Goal: Task Accomplishment & Management: Complete application form

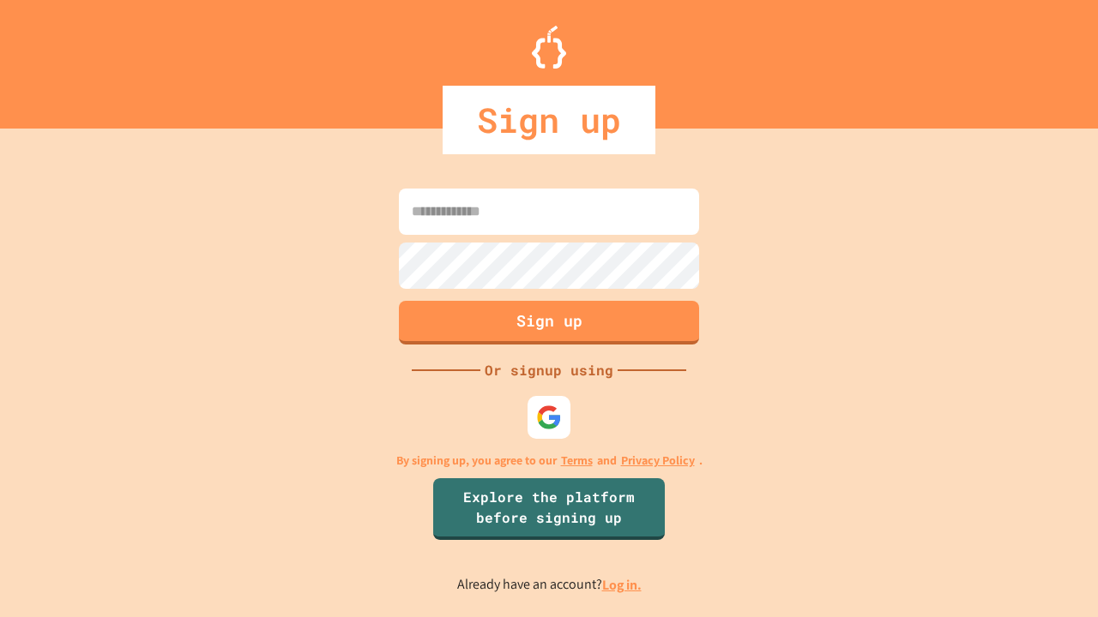
click at [623, 585] on link "Log in." at bounding box center [621, 585] width 39 height 18
